Goal: Transaction & Acquisition: Purchase product/service

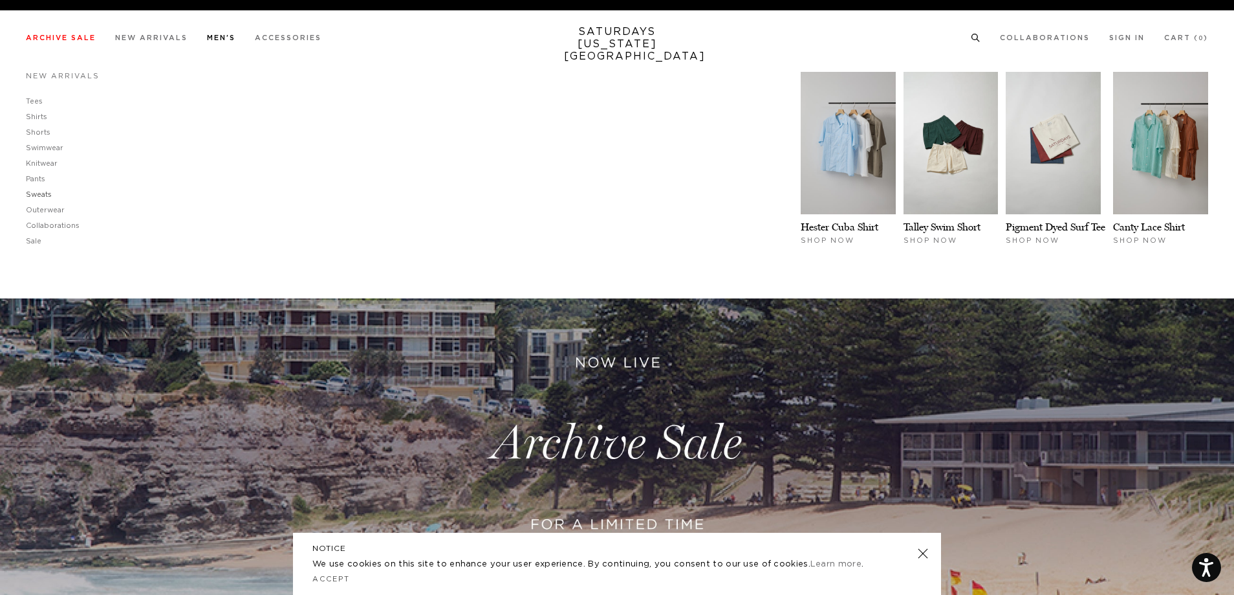
click at [41, 193] on link "Sweats" at bounding box center [39, 194] width 26 height 7
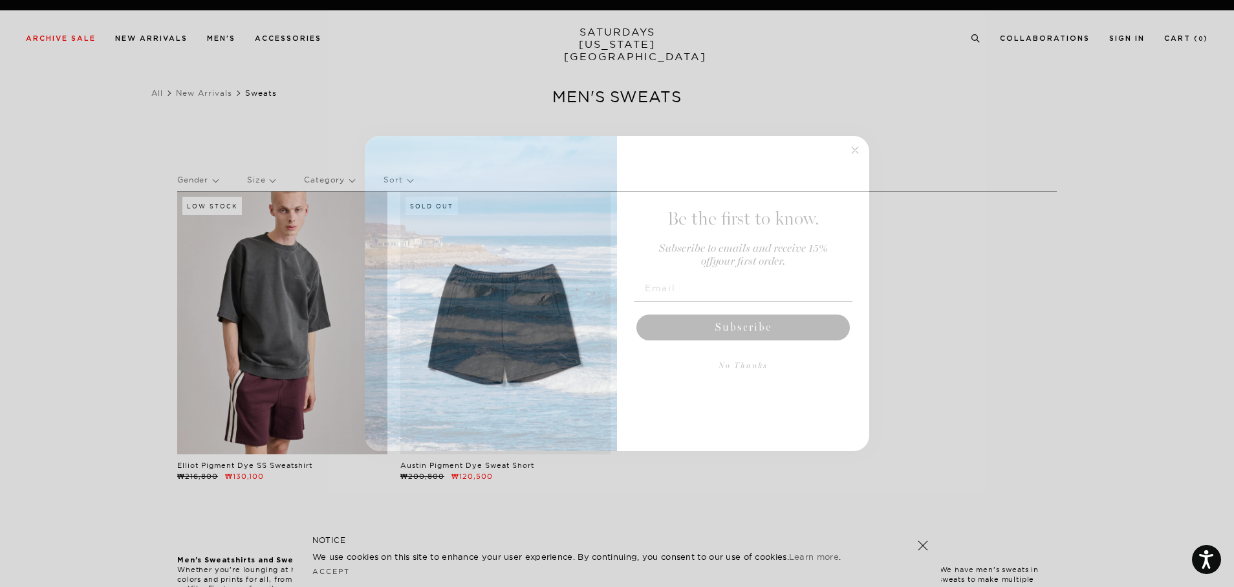
click at [854, 150] on circle "Close dialog" at bounding box center [855, 149] width 15 height 15
